Goal: Information Seeking & Learning: Learn about a topic

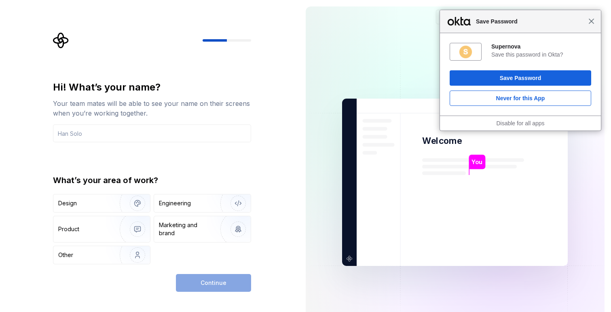
click at [591, 21] on span "Close" at bounding box center [591, 21] width 6 height 6
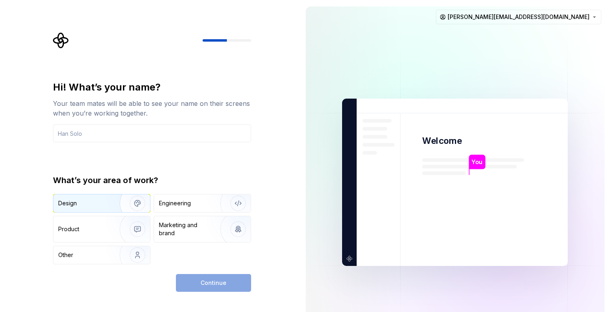
click at [75, 204] on div "Design" at bounding box center [67, 203] width 19 height 8
click at [110, 133] on input "text" at bounding box center [152, 133] width 198 height 18
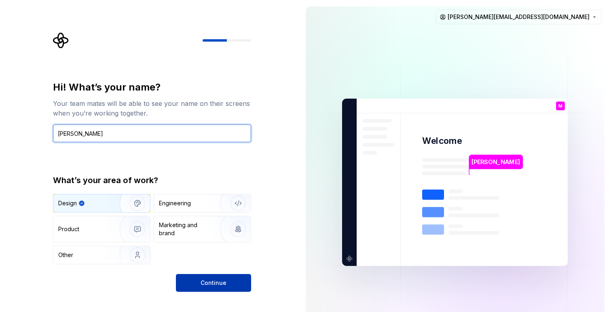
type input "Michaela"
click at [209, 283] on span "Continue" at bounding box center [213, 283] width 26 height 8
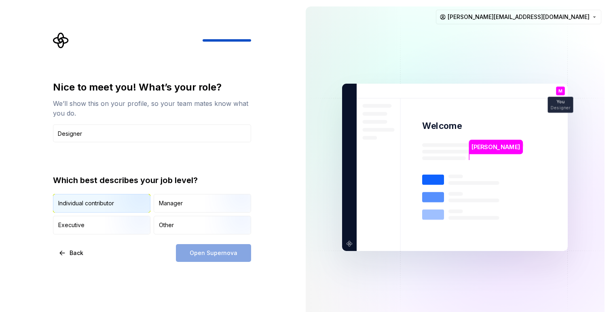
type input "Designer"
click at [107, 209] on img "button" at bounding box center [131, 213] width 52 height 54
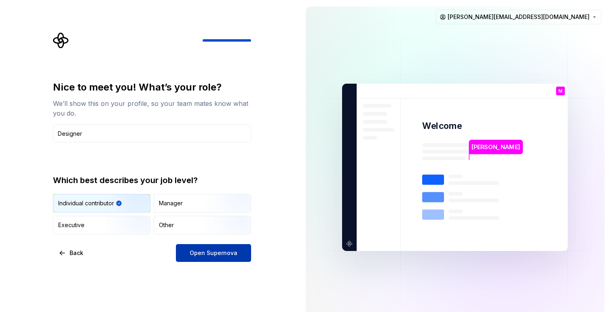
click at [200, 252] on span "Open Supernova" at bounding box center [214, 253] width 48 height 8
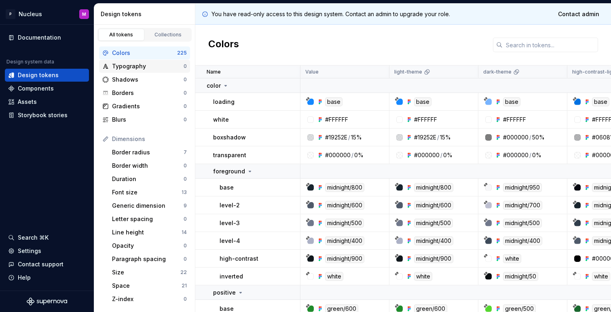
click at [132, 64] on div "Typography" at bounding box center [148, 66] width 72 height 8
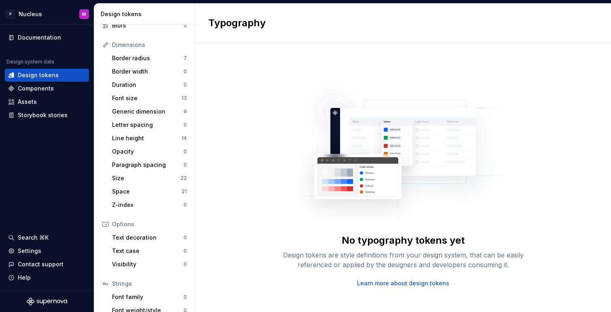
scroll to position [131, 0]
